Goal: Transaction & Acquisition: Obtain resource

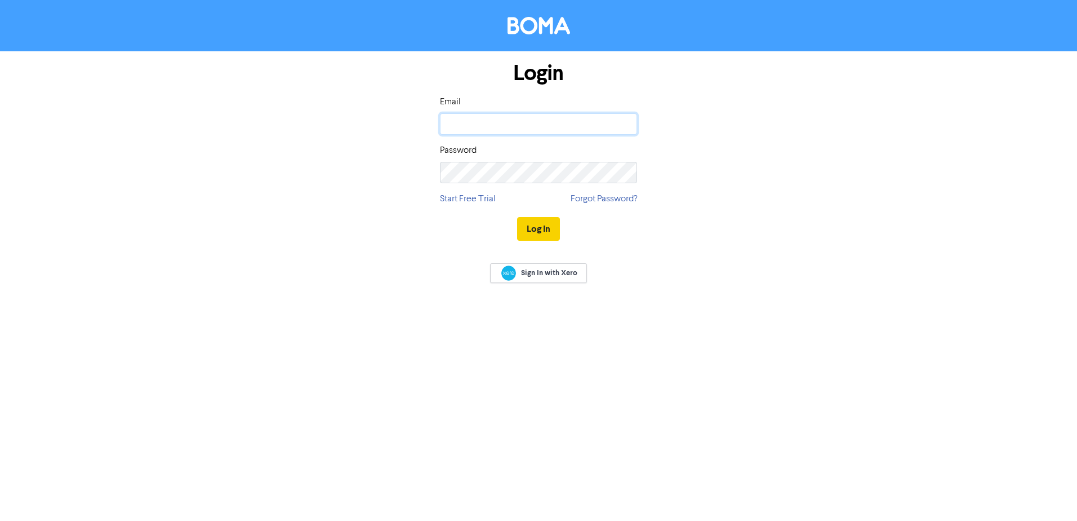
type input "[EMAIL_ADDRESS][DOMAIN_NAME]"
click at [550, 227] on button "Log In" at bounding box center [538, 229] width 43 height 24
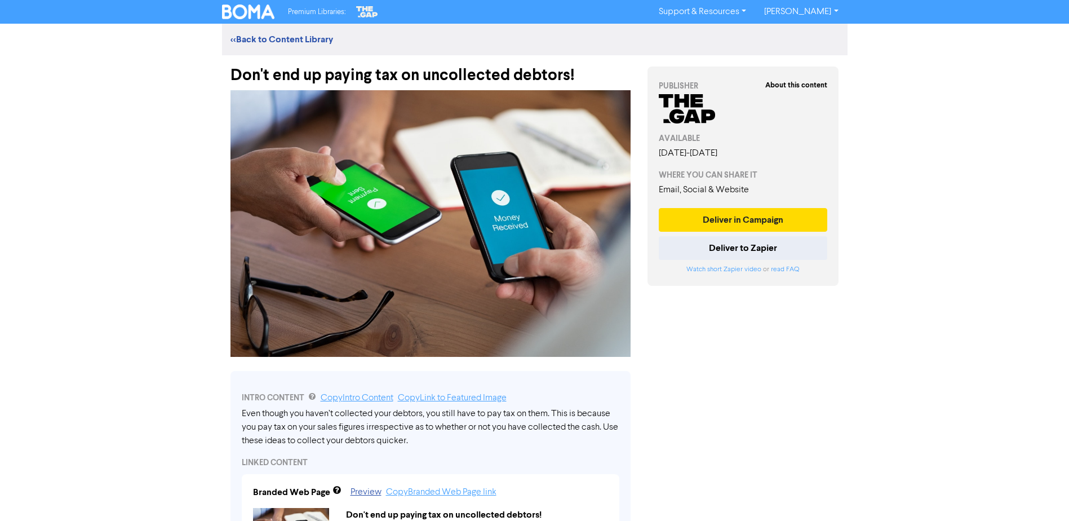
click at [402, 81] on div "Don't end up paying tax on uncollected debtors!" at bounding box center [430, 69] width 400 height 29
click at [401, 81] on div "Don't end up paying tax on uncollected debtors!" at bounding box center [430, 69] width 400 height 29
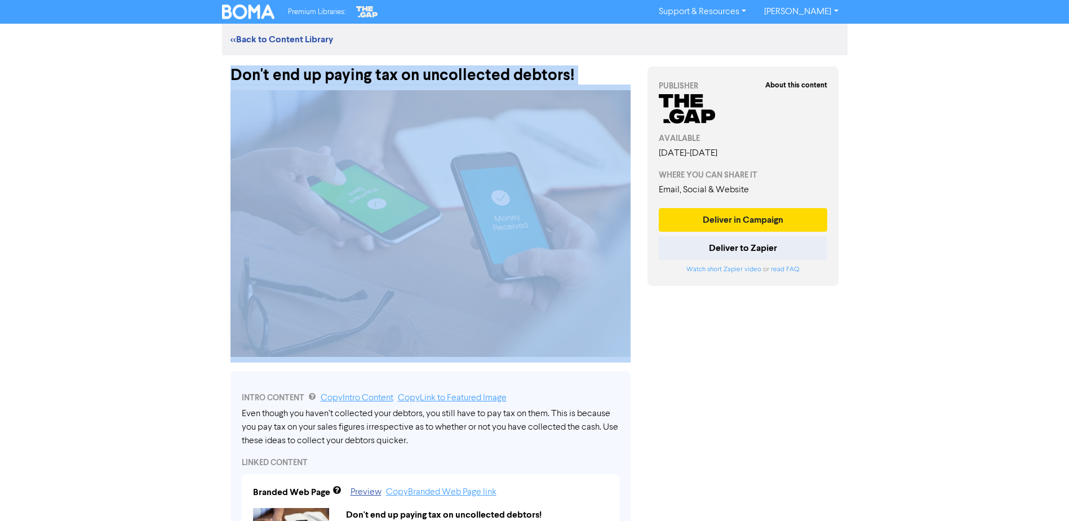
click at [401, 81] on div "Don't end up paying tax on uncollected debtors!" at bounding box center [430, 69] width 400 height 29
copy div "Don't end up paying tax on uncollected debtors!"
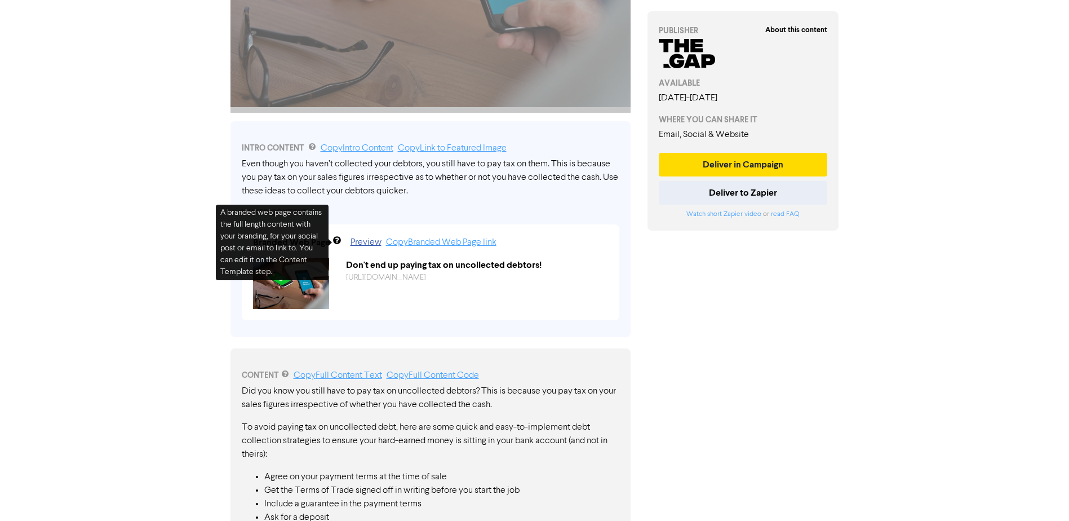
scroll to position [282, 0]
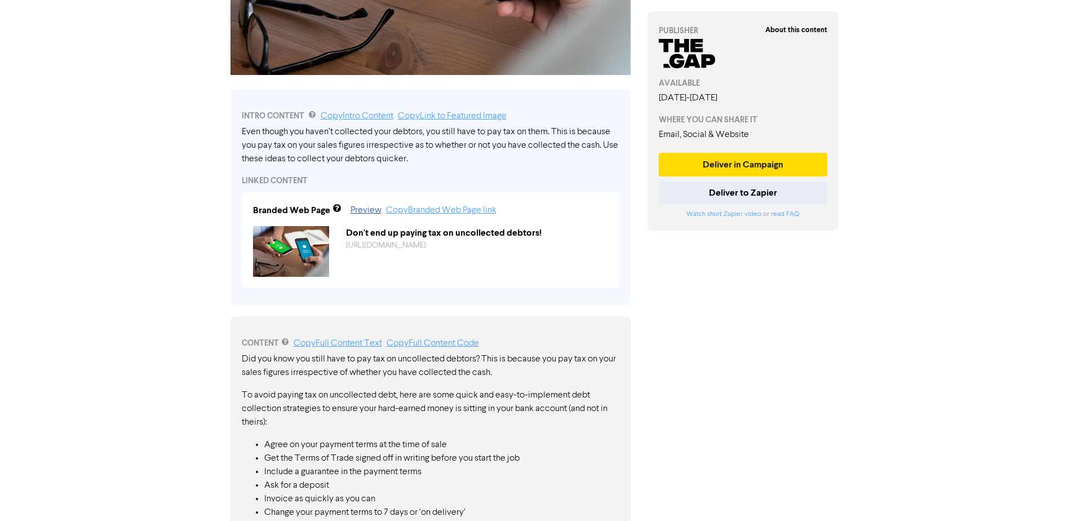
click at [446, 147] on div "Even though you haven’t collected your debtors, you still have to pay tax on th…" at bounding box center [431, 145] width 378 height 41
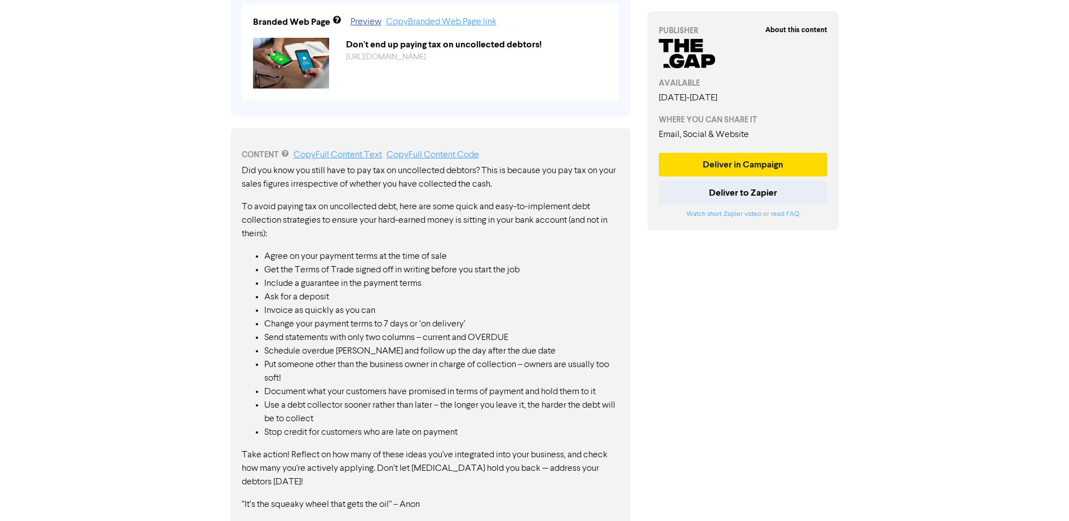
scroll to position [481, 0]
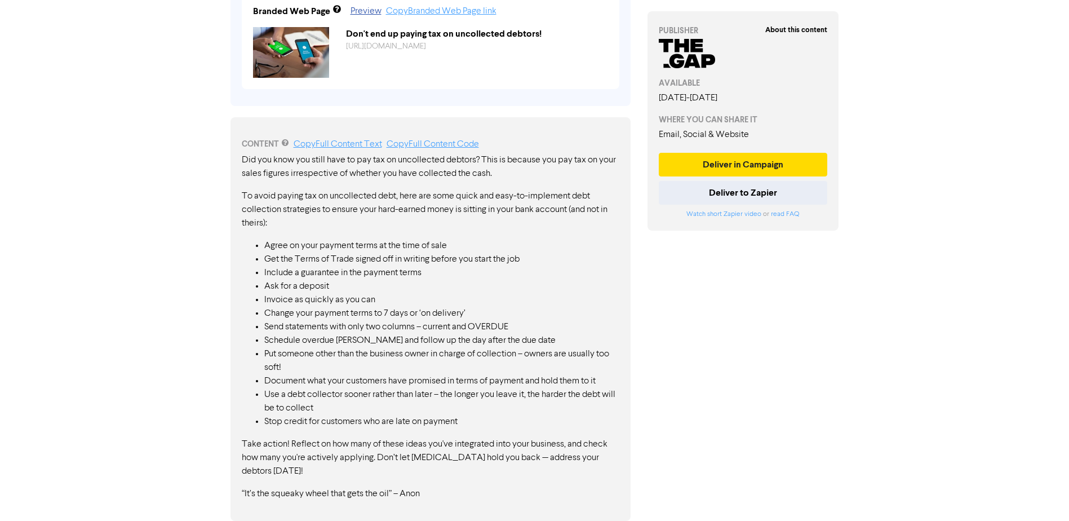
drag, startPoint x: 243, startPoint y: 158, endPoint x: 432, endPoint y: 481, distance: 374.2
click at [431, 469] on div "Did you know you still have to pay tax on uncollected debtors? This is because …" at bounding box center [431, 326] width 378 height 347
drag, startPoint x: 432, startPoint y: 496, endPoint x: 295, endPoint y: 201, distance: 325.5
click at [267, 230] on div "Did you know you still have to pay tax on uncollected debtors? This is because …" at bounding box center [431, 326] width 378 height 347
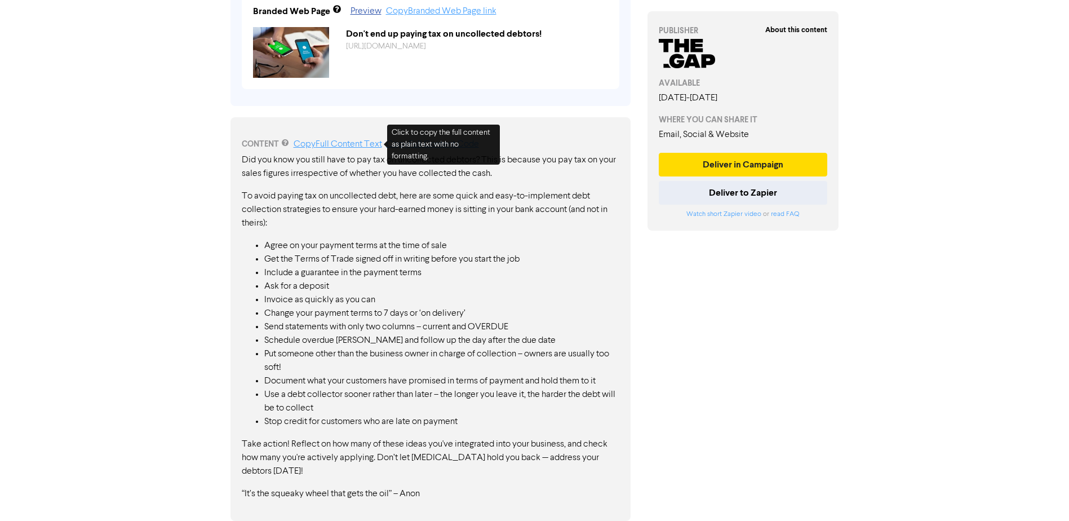
click at [458, 219] on p "To avoid paying tax on uncollected debt, here are some quick and easy-to-implem…" at bounding box center [431, 209] width 378 height 41
click at [370, 141] on link "Copy Full Content Text" at bounding box center [338, 144] width 88 height 9
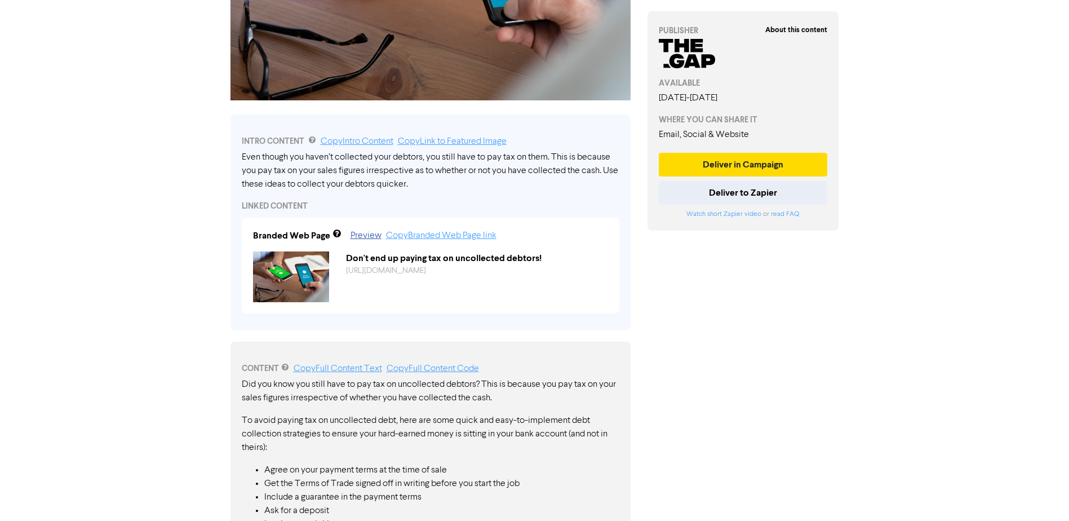
scroll to position [255, 0]
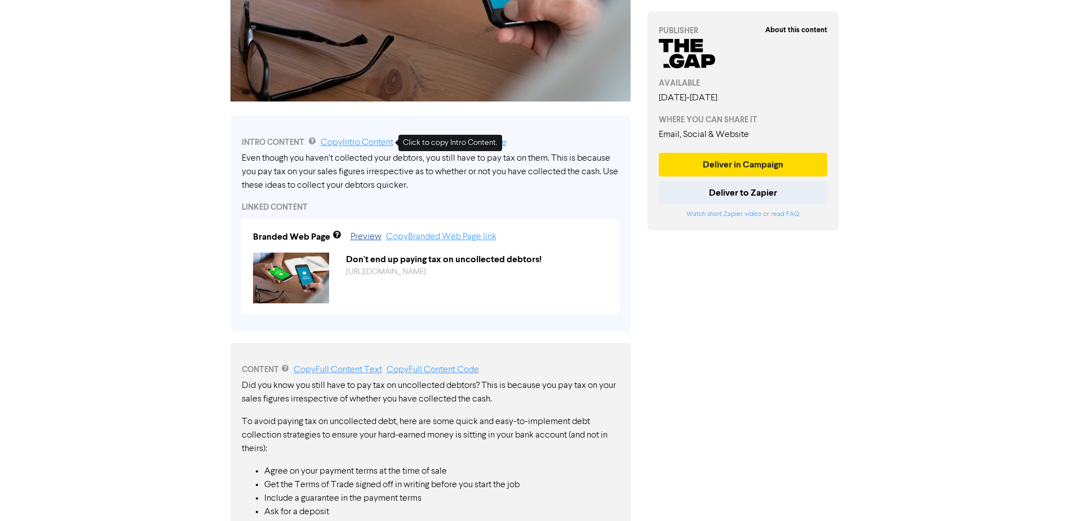
click at [360, 141] on link "Copy Intro Content" at bounding box center [357, 142] width 73 height 9
